Goal: Task Accomplishment & Management: Manage account settings

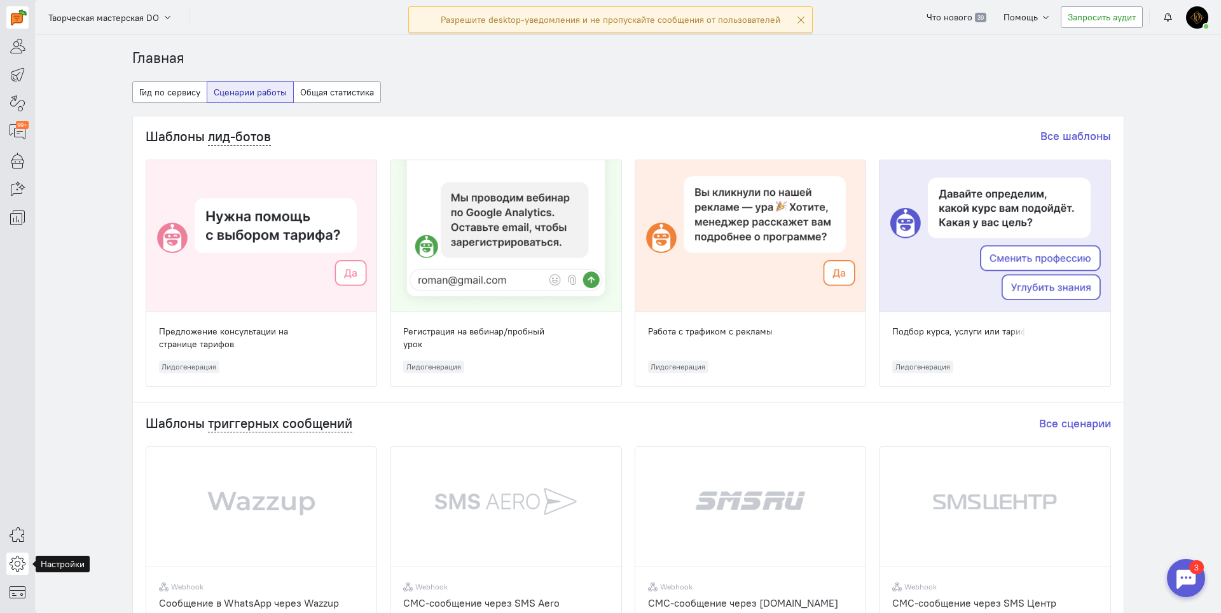
click at [13, 570] on icon at bounding box center [18, 563] width 16 height 15
click at [130, 464] on link "Общие настройки" at bounding box center [102, 460] width 135 height 20
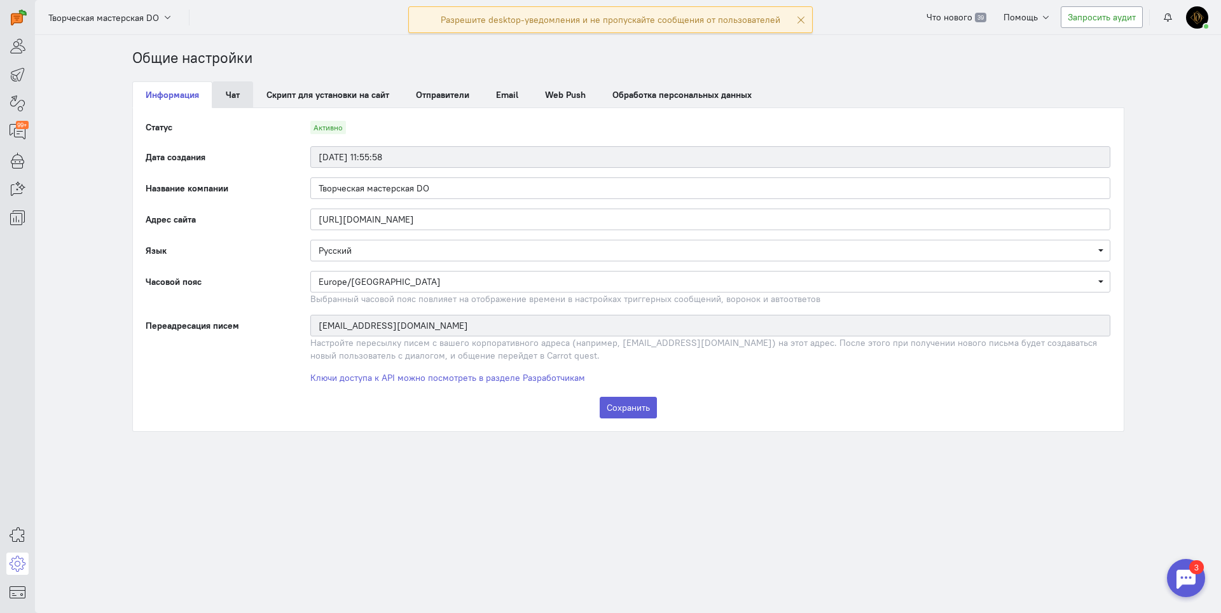
click at [235, 99] on link "Чат" at bounding box center [232, 94] width 41 height 27
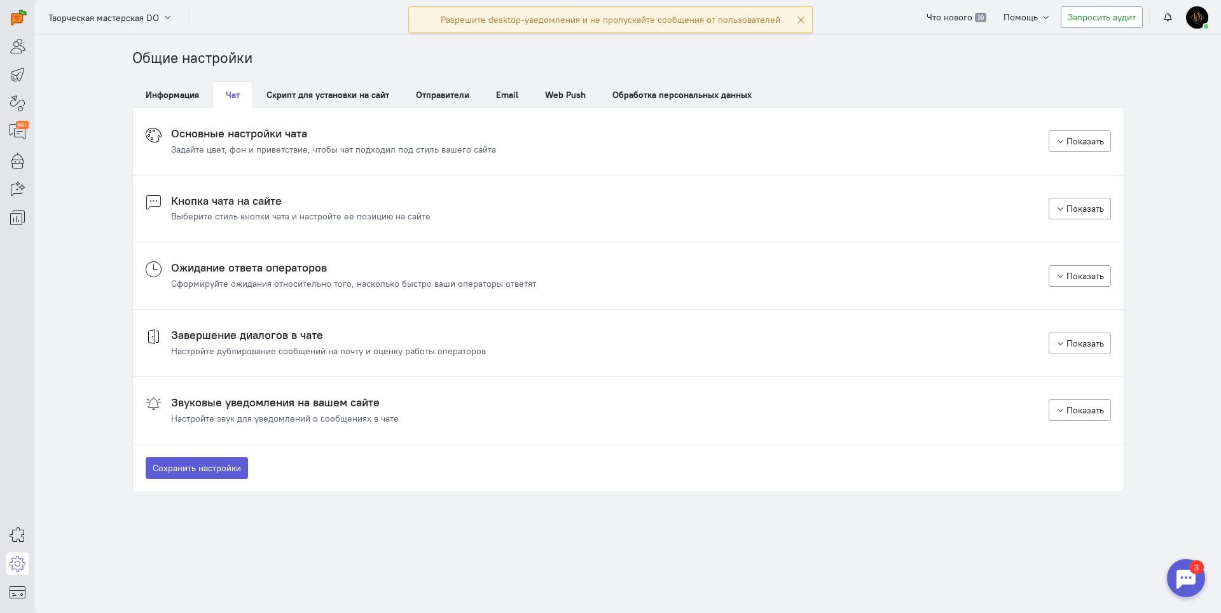
click at [275, 152] on div "Задайте цвет, фон и приветствие, чтобы чат подходил под стиль вашего сайта" at bounding box center [333, 149] width 325 height 13
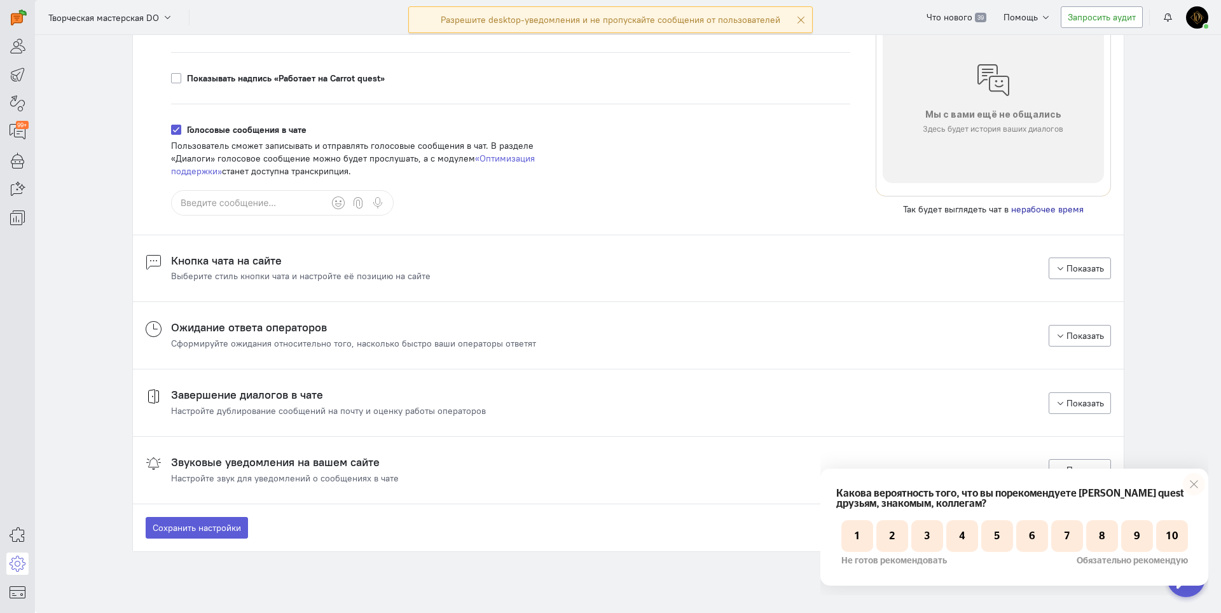
scroll to position [966, 0]
click at [233, 273] on div "Выберите стиль кнопки чата и настройте её позицию на сайте" at bounding box center [300, 275] width 259 height 13
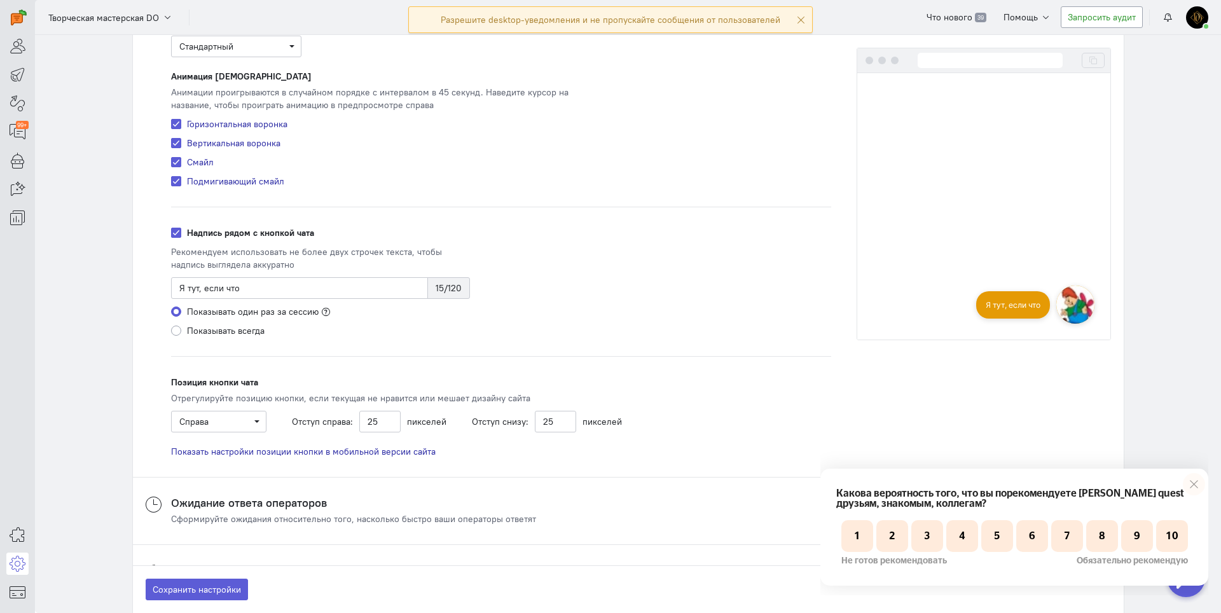
scroll to position [1246, 0]
click at [193, 425] on span "Справа" at bounding box center [193, 419] width 29 height 11
click at [188, 448] on div "Слева" at bounding box center [222, 443] width 83 height 13
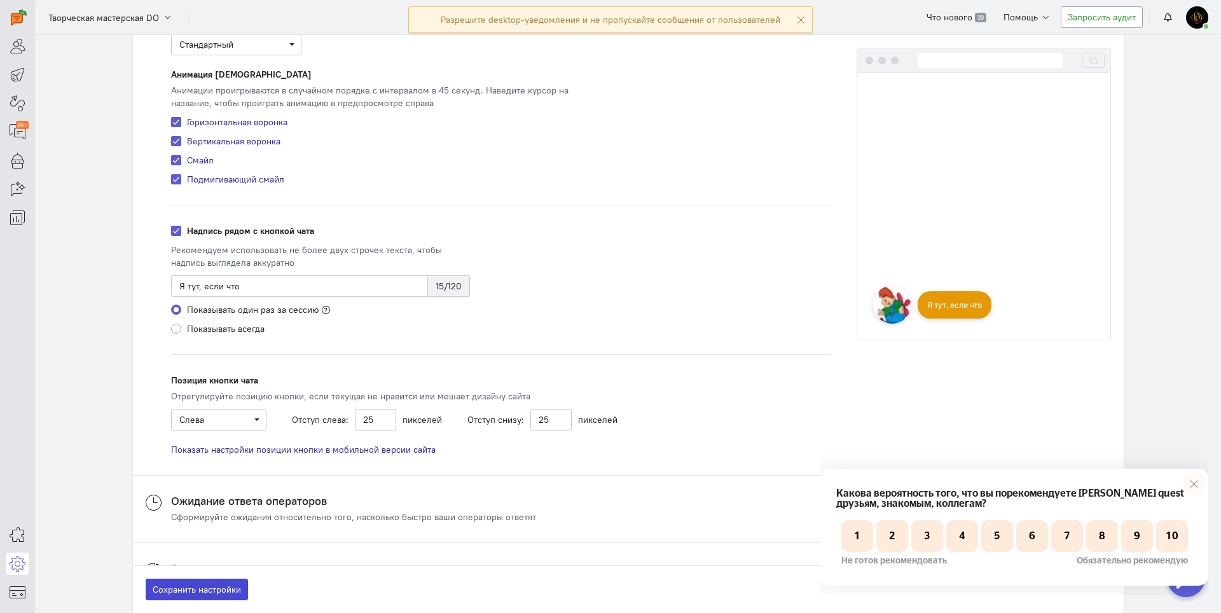
click at [178, 589] on button "Сохранить настройки" at bounding box center [197, 590] width 102 height 22
